Goal: Navigation & Orientation: Go to known website

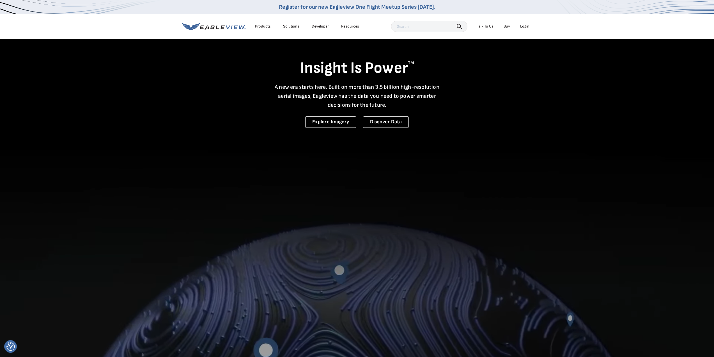
click at [524, 27] on div "Login" at bounding box center [524, 26] width 9 height 5
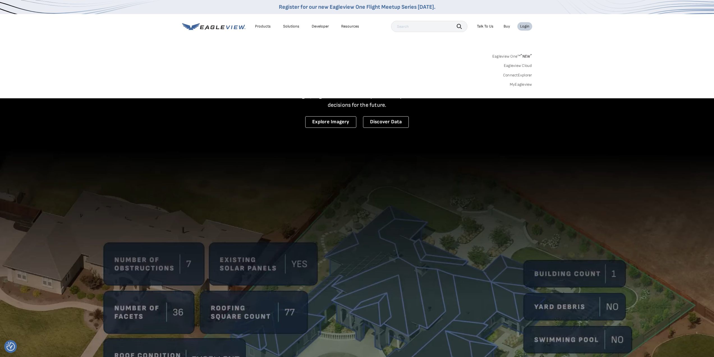
click at [499, 56] on link "Eagleview One™ * NEW *" at bounding box center [512, 55] width 40 height 6
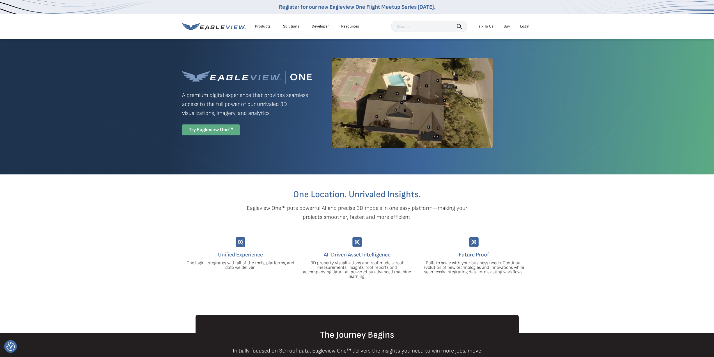
click at [208, 128] on div "Try Eagleview One™" at bounding box center [211, 129] width 58 height 11
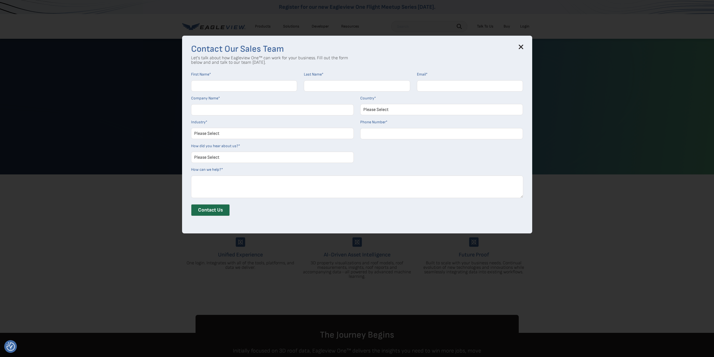
click at [523, 47] on icon at bounding box center [521, 47] width 4 height 4
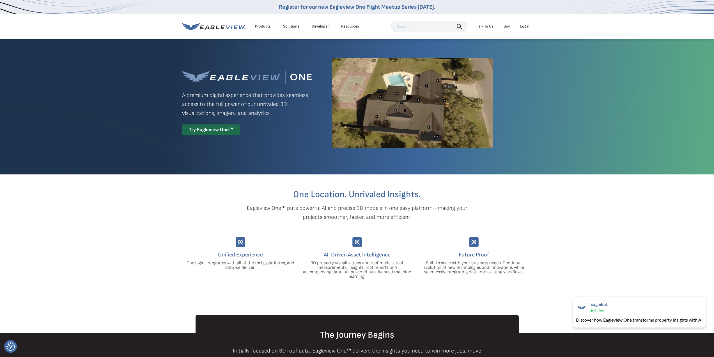
drag, startPoint x: 571, startPoint y: 29, endPoint x: 536, endPoint y: 29, distance: 35.1
click at [569, 29] on nav "Register for our new Eagleview One Flight Meetup Series [DATE]. Products Soluti…" at bounding box center [357, 19] width 714 height 39
click at [523, 26] on div "Login" at bounding box center [524, 26] width 9 height 5
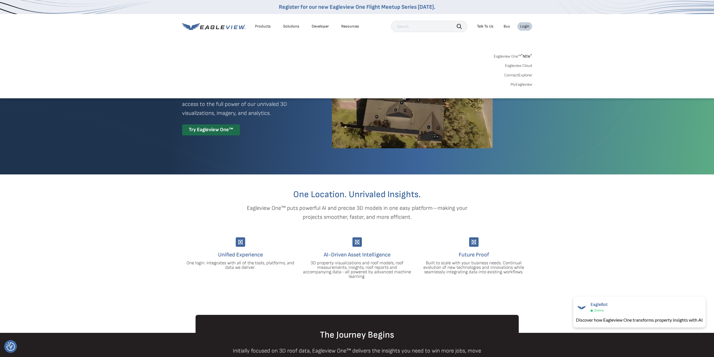
click at [518, 75] on link "ConnectExplorer" at bounding box center [518, 75] width 28 height 5
